Goal: Task Accomplishment & Management: Complete application form

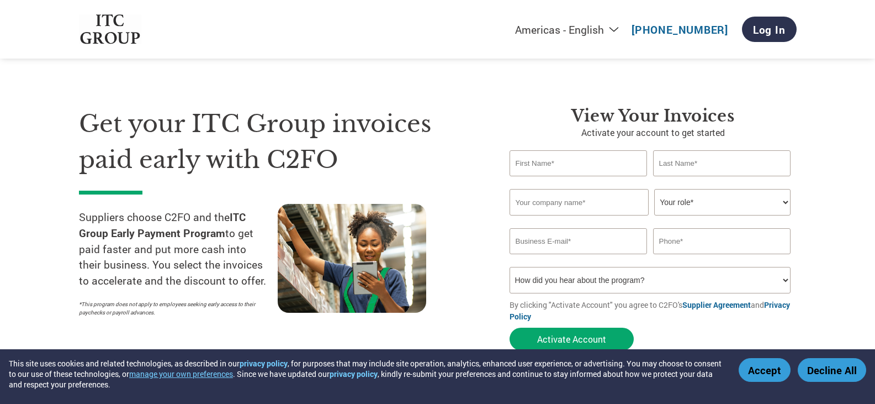
click at [561, 162] on input "text" at bounding box center [579, 163] width 138 height 26
type input "BLESSY"
type input "[PERSON_NAME]"
type input "[EMAIL_ADDRESS][DOMAIN_NAME]"
type input "08660307091"
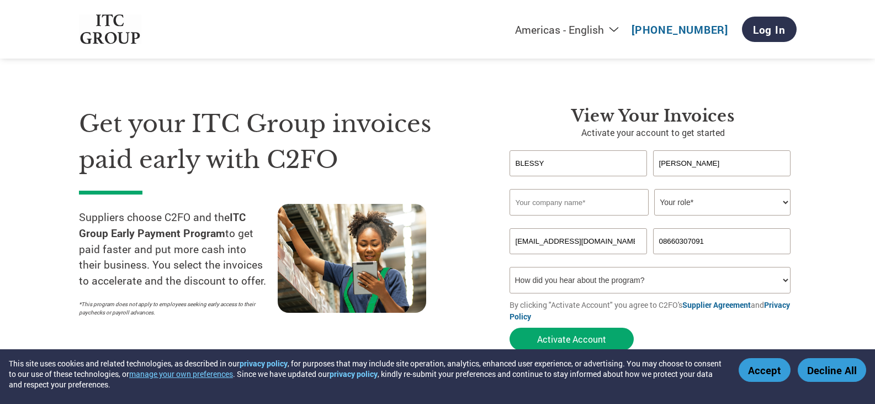
click at [585, 204] on input "text" at bounding box center [579, 202] width 139 height 26
type input "[PERSON_NAME] [GEOGRAPHIC_DATA]"
click at [785, 199] on select "Your role* CFO Controller Credit Manager Finance Director Treasurer CEO Preside…" at bounding box center [722, 202] width 136 height 26
select select "OWNER_FOUNDER"
click at [654, 189] on select "Your role* CFO Controller Credit Manager Finance Director Treasurer CEO Preside…" at bounding box center [722, 202] width 136 height 26
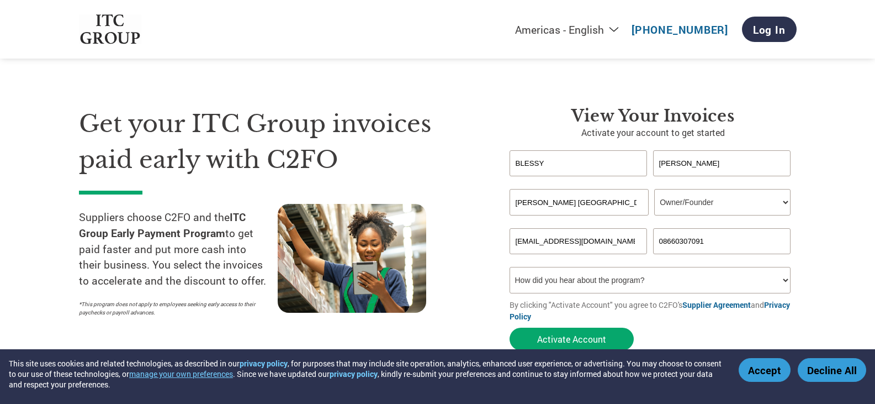
drag, startPoint x: 662, startPoint y: 242, endPoint x: 694, endPoint y: 256, distance: 34.9
click at [662, 242] on input "08660307091" at bounding box center [722, 241] width 138 height 26
type input "8660307091"
click at [655, 280] on select "How did you hear about the program? Received a letter Email Social Media Online…" at bounding box center [651, 280] width 282 height 26
select select "Email"
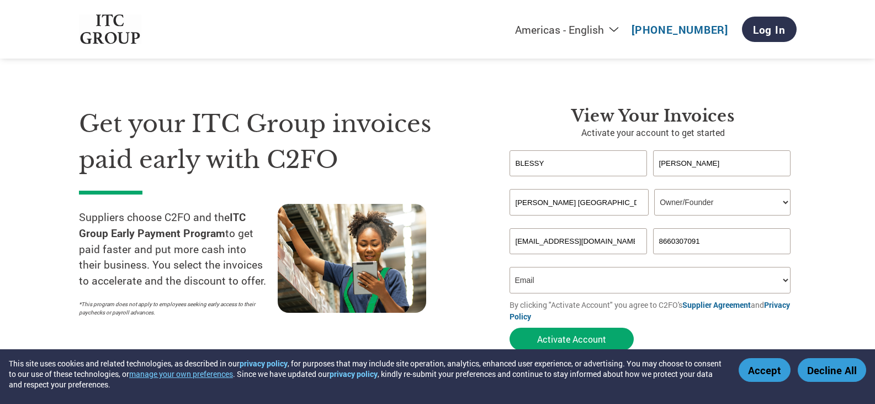
click at [510, 267] on select "How did you hear about the program? Received a letter Email Social Media Online…" at bounding box center [651, 280] width 282 height 26
click at [595, 336] on button "Activate Account" at bounding box center [572, 338] width 124 height 23
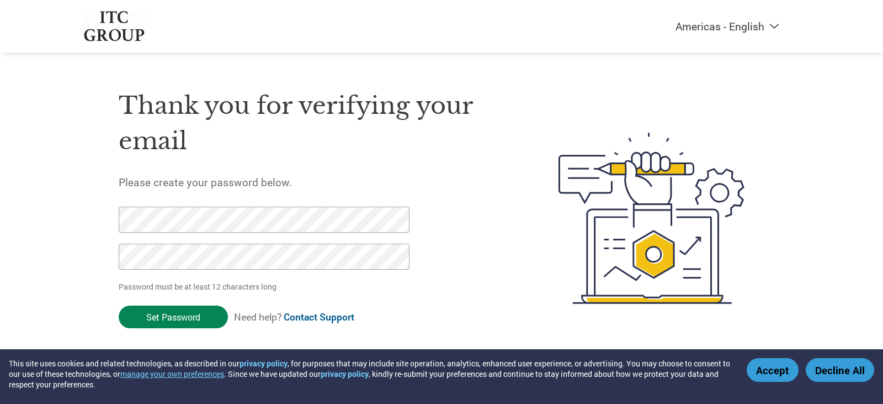
click at [177, 313] on input "Set Password" at bounding box center [173, 316] width 109 height 23
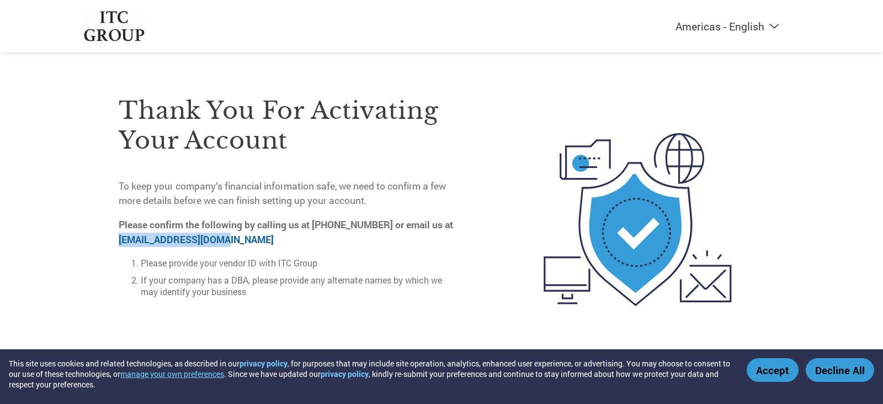
drag, startPoint x: 233, startPoint y: 242, endPoint x: 102, endPoint y: 236, distance: 131.0
click at [102, 236] on div "Thank you for activating your account To keep your company’s financial informat…" at bounding box center [442, 219] width 718 height 295
copy link "on-boarding@c2fo.com"
click at [316, 234] on p "Please confirm the following by calling us at 833-255-7078 or email us at on-bo…" at bounding box center [290, 232] width 342 height 29
drag, startPoint x: 224, startPoint y: 241, endPoint x: 100, endPoint y: 238, distance: 123.7
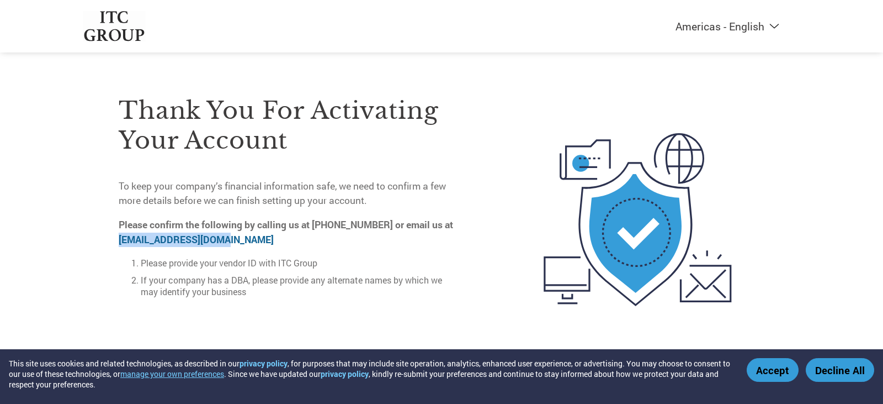
click at [100, 238] on div "Thank you for activating your account To keep your company’s financial informat…" at bounding box center [442, 219] width 718 height 295
copy link "on-boarding@c2fo.com"
